Goal: Transaction & Acquisition: Obtain resource

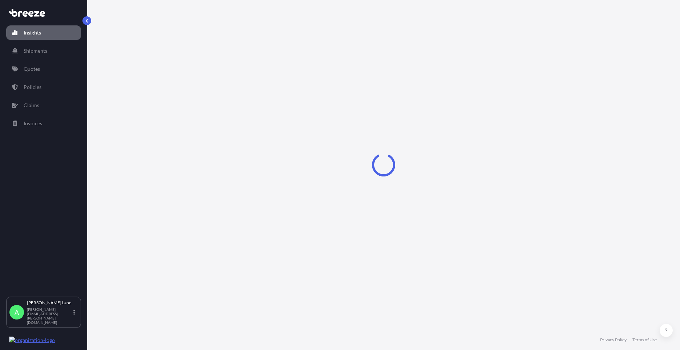
select select "2025"
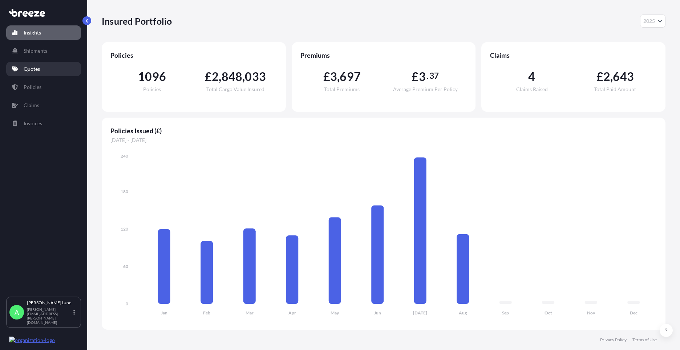
click at [46, 69] on link "Quotes" at bounding box center [43, 69] width 75 height 15
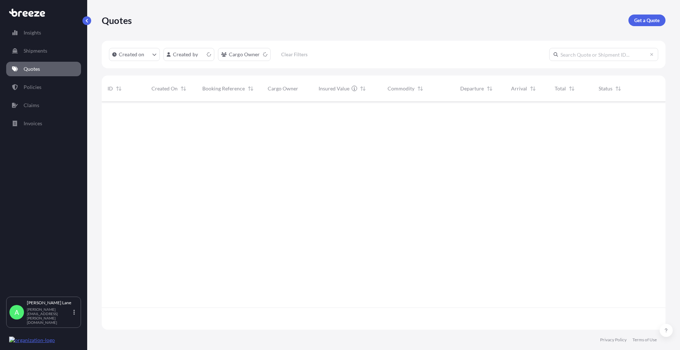
scroll to position [227, 559]
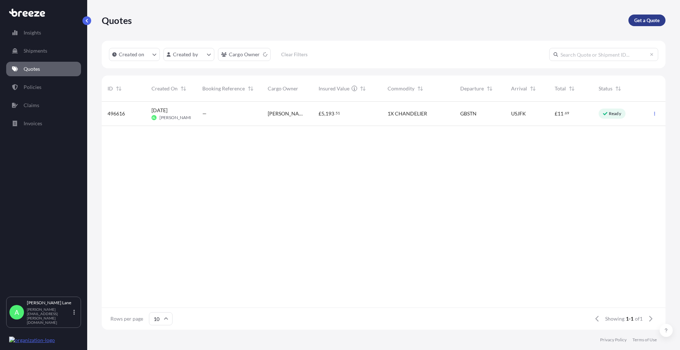
click at [649, 25] on link "Get a Quote" at bounding box center [647, 21] width 37 height 12
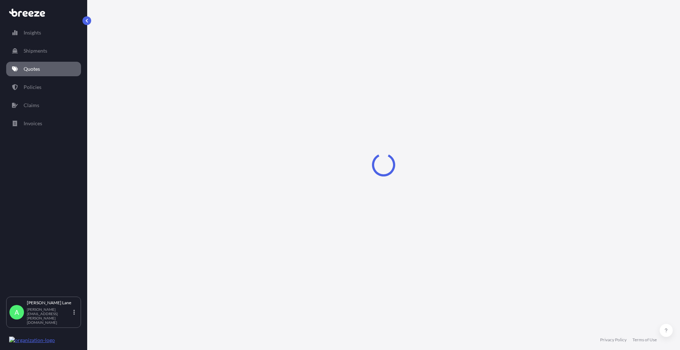
select select "Road"
select select "1"
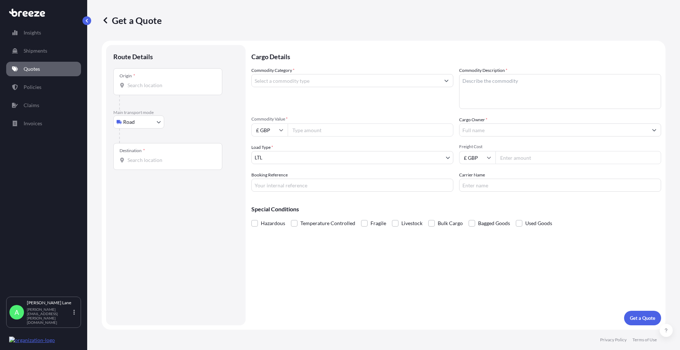
click at [140, 125] on body "Insights Shipments Quotes Policies Claims Invoices A [PERSON_NAME] [PERSON_NAME…" at bounding box center [340, 175] width 680 height 350
click at [137, 153] on div "Air" at bounding box center [138, 154] width 45 height 13
select select "Air"
click at [174, 92] on div "Place of loading" at bounding box center [167, 84] width 109 height 27
click at [174, 92] on input "Place of loading" at bounding box center [171, 88] width 86 height 7
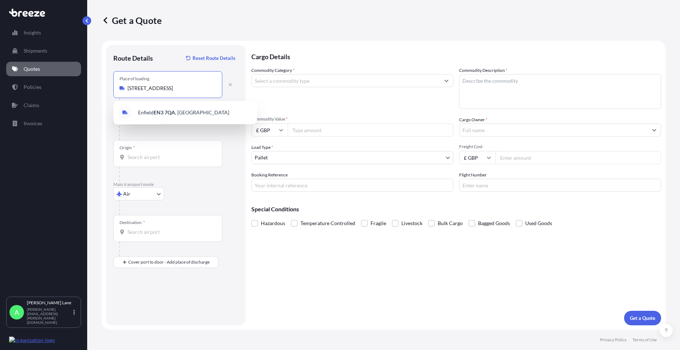
type input "[STREET_ADDRESS]"
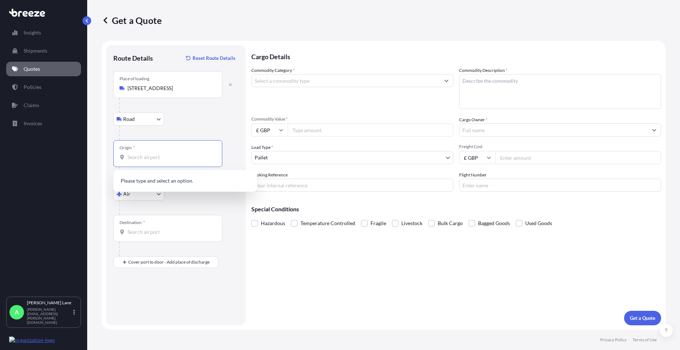
click at [164, 158] on input "Origin *" at bounding box center [171, 157] width 86 height 7
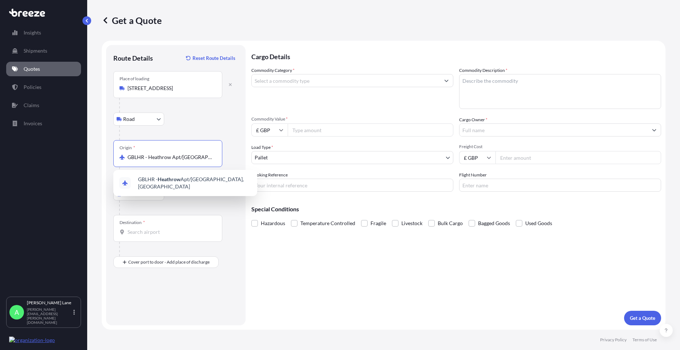
type input "GBLHR - Heathrow Apt/[GEOGRAPHIC_DATA], [GEOGRAPHIC_DATA]"
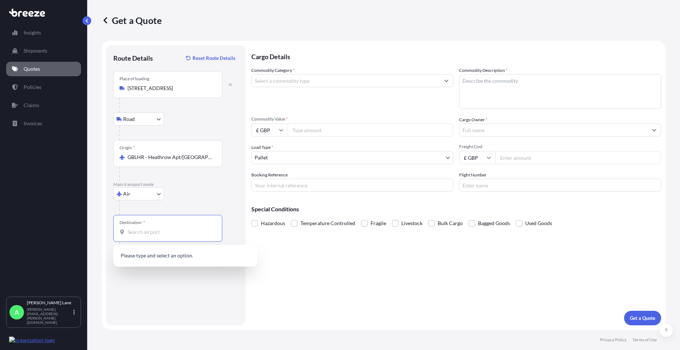
click at [166, 229] on input "Destination *" at bounding box center [171, 232] width 86 height 7
paste input "San Antonio"
type input "USSAT - San Antonio, [GEOGRAPHIC_DATA]"
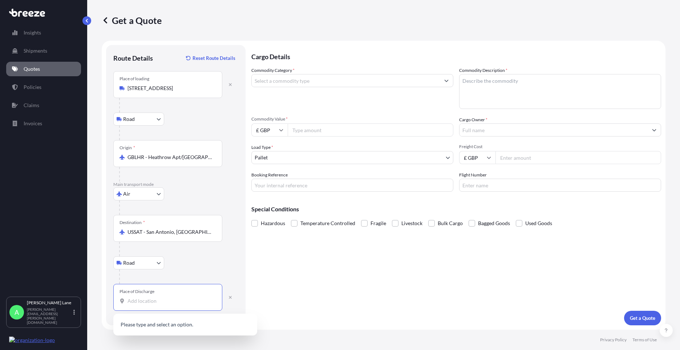
paste input "78249"
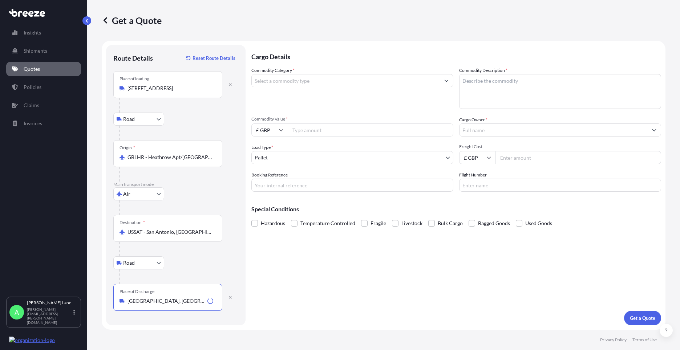
type input "[GEOGRAPHIC_DATA], [GEOGRAPHIC_DATA]"
click at [320, 80] on input "Commodity Category *" at bounding box center [346, 80] width 188 height 13
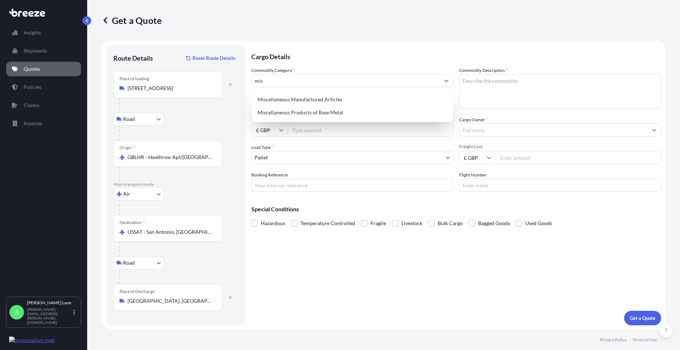
click at [302, 93] on div "Miscellaneous Manufactured Articles Miscellaneous Products of Base Metal" at bounding box center [352, 106] width 201 height 32
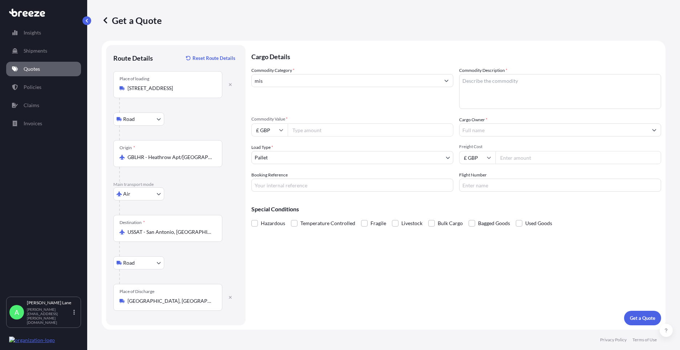
click at [300, 88] on div "Commodity Category * mis" at bounding box center [353, 88] width 202 height 42
click at [300, 84] on input "mis" at bounding box center [346, 80] width 188 height 13
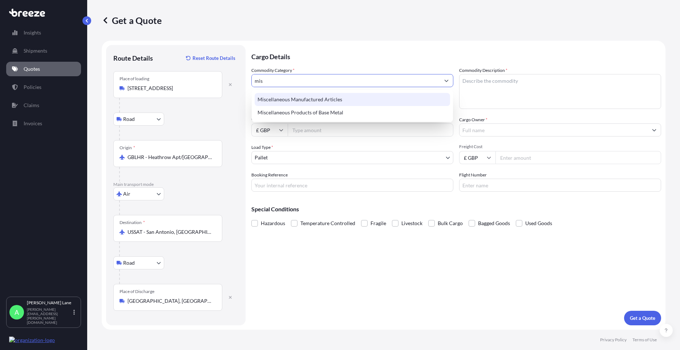
click at [301, 99] on div "Miscellaneous Manufactured Articles" at bounding box center [353, 99] width 196 height 13
type input "Miscellaneous Manufactured Articles"
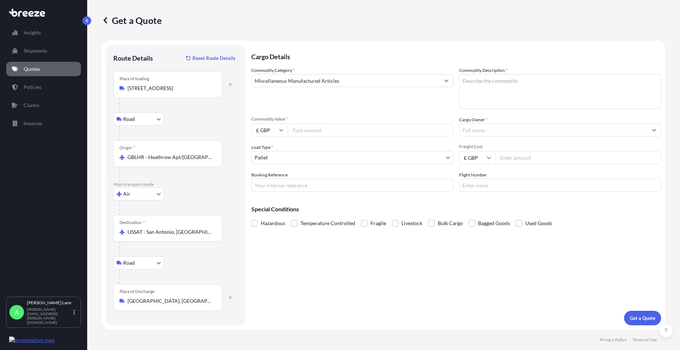
click at [307, 128] on input "Commodity Value *" at bounding box center [371, 130] width 166 height 13
type input "770"
click at [271, 132] on input "£ GBP" at bounding box center [270, 130] width 36 height 13
click at [272, 181] on div "$ USD" at bounding box center [269, 181] width 31 height 14
type input "$ USD"
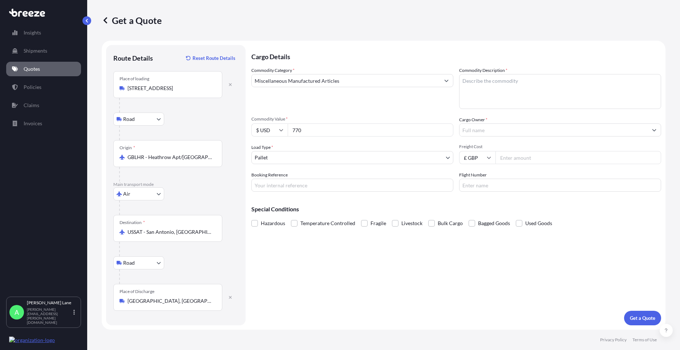
click at [302, 158] on body "Insights Shipments Quotes Policies Claims Invoices A [PERSON_NAME] [PERSON_NAME…" at bounding box center [340, 175] width 680 height 350
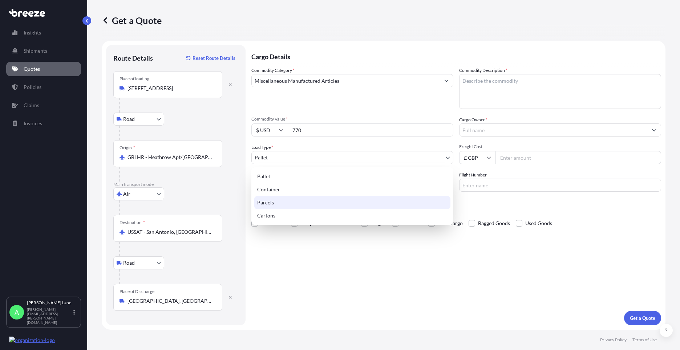
click at [278, 200] on div "Parcels" at bounding box center [352, 202] width 196 height 13
select select "3"
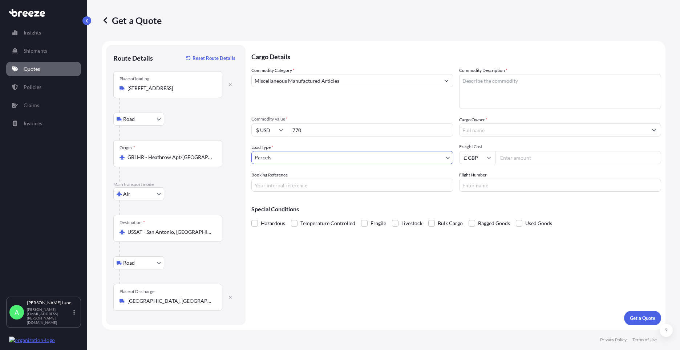
click at [292, 190] on input "Booking Reference" at bounding box center [353, 185] width 202 height 13
paste input "1889268"
type input "1889268"
click at [479, 101] on textarea "Commodity Description *" at bounding box center [560, 91] width 202 height 35
type textarea "g"
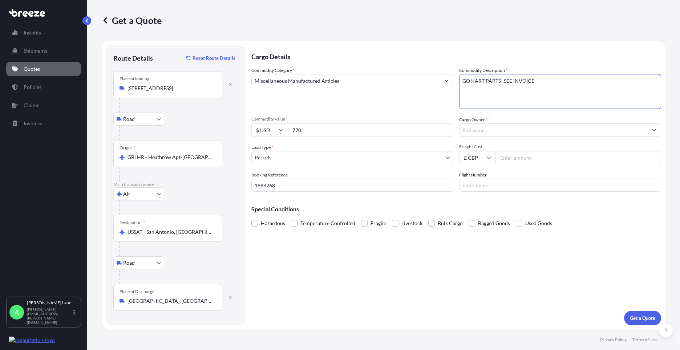
type textarea "GO KART PARTS- SEE INVOICE"
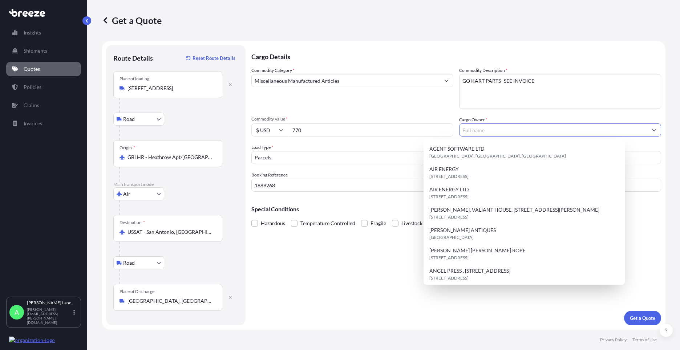
click at [489, 134] on input "Cargo Owner *" at bounding box center [554, 130] width 188 height 13
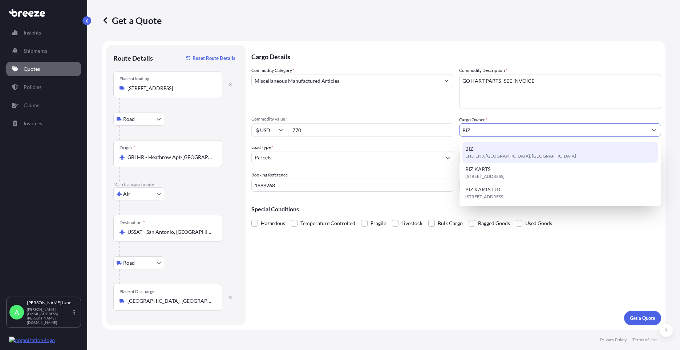
click at [498, 156] on span "EN3, EN3, [GEOGRAPHIC_DATA], [GEOGRAPHIC_DATA]" at bounding box center [521, 156] width 111 height 7
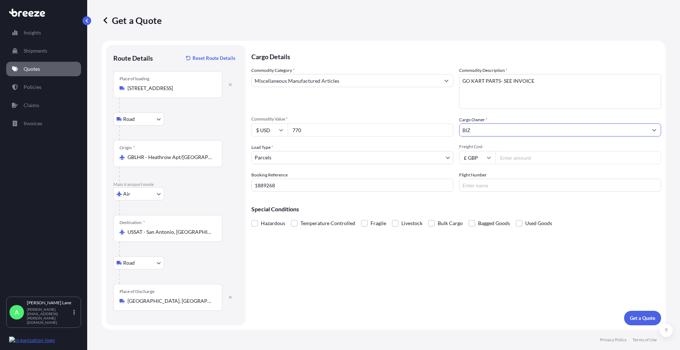
type input "BIZ"
drag, startPoint x: 525, startPoint y: 161, endPoint x: 486, endPoint y: 182, distance: 44.1
click at [525, 160] on input "Freight Cost" at bounding box center [579, 157] width 166 height 13
type input "527.68"
drag, startPoint x: 489, startPoint y: 179, endPoint x: 495, endPoint y: 188, distance: 10.7
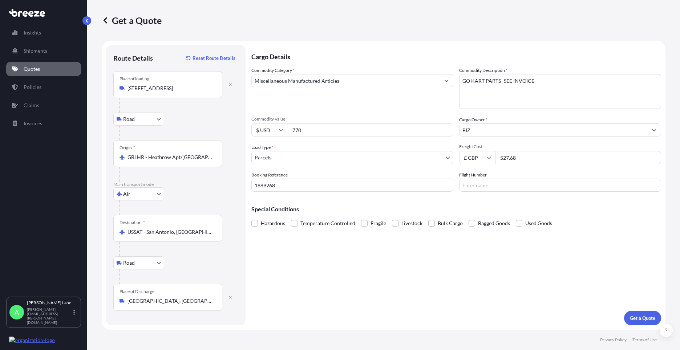
click at [489, 181] on input "Flight Number" at bounding box center [560, 185] width 202 height 13
type input "DHL"
drag, startPoint x: 416, startPoint y: 260, endPoint x: 442, endPoint y: 268, distance: 27.6
click at [419, 259] on div "Cargo Details Commodity Category * Miscellaneous Manufactured Articles Commodit…" at bounding box center [457, 185] width 410 height 281
click at [640, 317] on p "Get a Quote" at bounding box center [642, 318] width 25 height 7
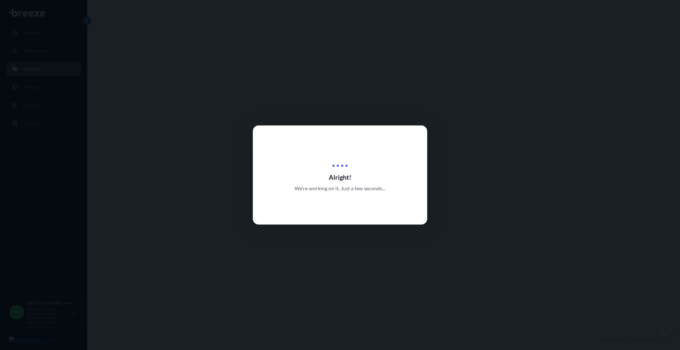
select select "Road"
select select "Air"
select select "Road"
select select "3"
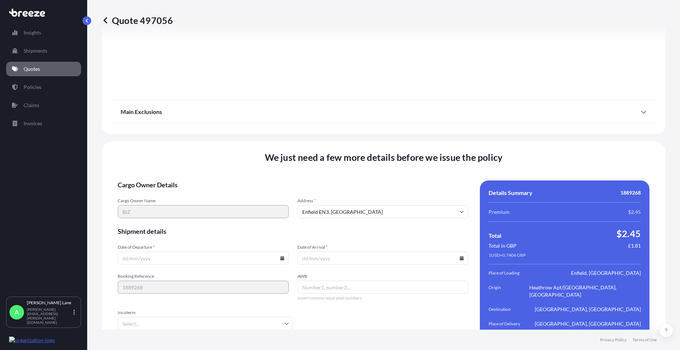
scroll to position [925, 0]
click at [280, 256] on icon at bounding box center [282, 258] width 4 height 4
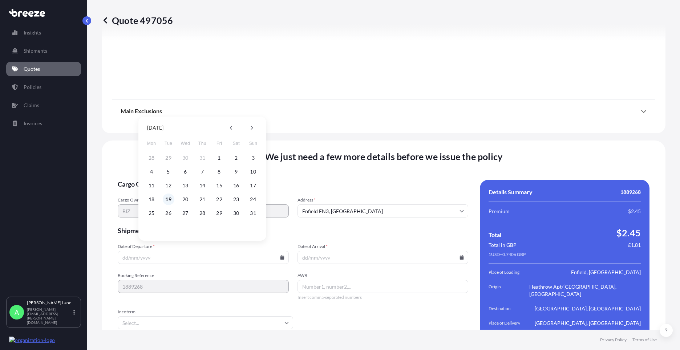
click at [173, 200] on button "19" at bounding box center [169, 200] width 12 height 12
type input "[DATE]"
click at [166, 319] on input "Incoterm" at bounding box center [206, 323] width 176 height 13
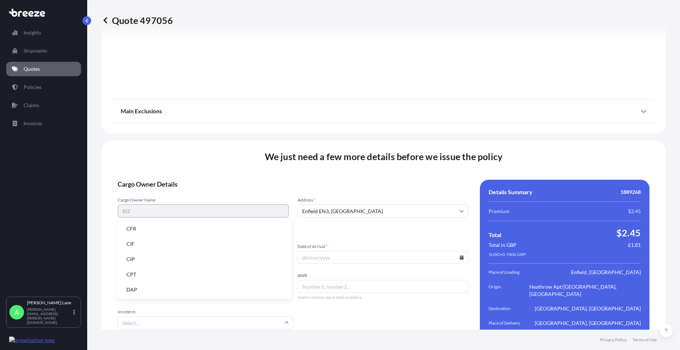
drag, startPoint x: 169, startPoint y: 287, endPoint x: 309, endPoint y: 277, distance: 140.3
click at [170, 286] on li "DAP" at bounding box center [205, 290] width 168 height 14
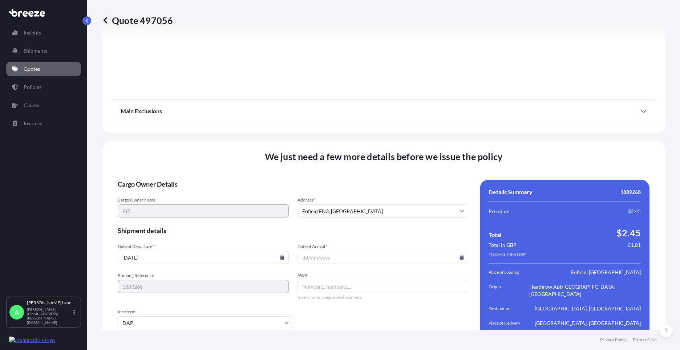
paste input "2692250396"
type input "2692250396"
click at [460, 256] on icon at bounding box center [462, 258] width 4 height 4
click at [382, 202] on button "21" at bounding box center [381, 200] width 12 height 12
type input "[DATE]"
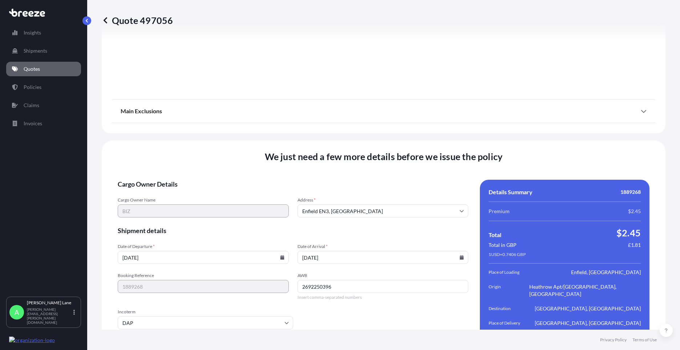
scroll to position [948, 0]
